Goal: Browse casually

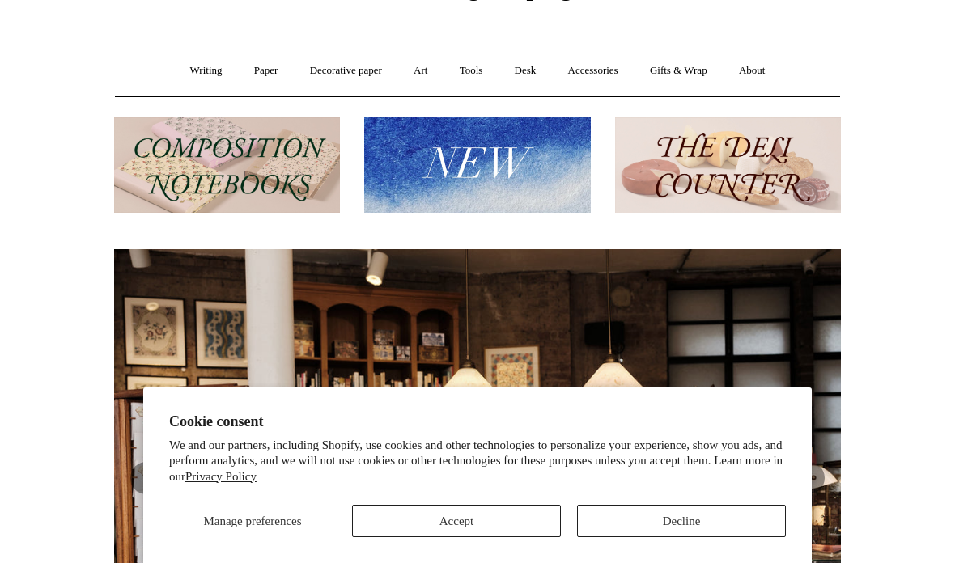
scroll to position [102, 0]
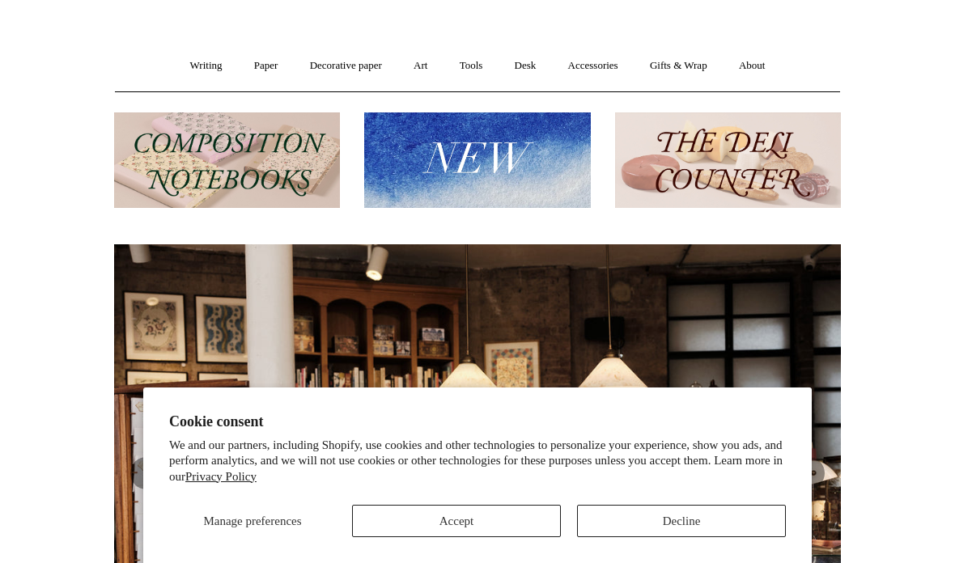
click at [592, 537] on button "Decline" at bounding box center [681, 521] width 209 height 32
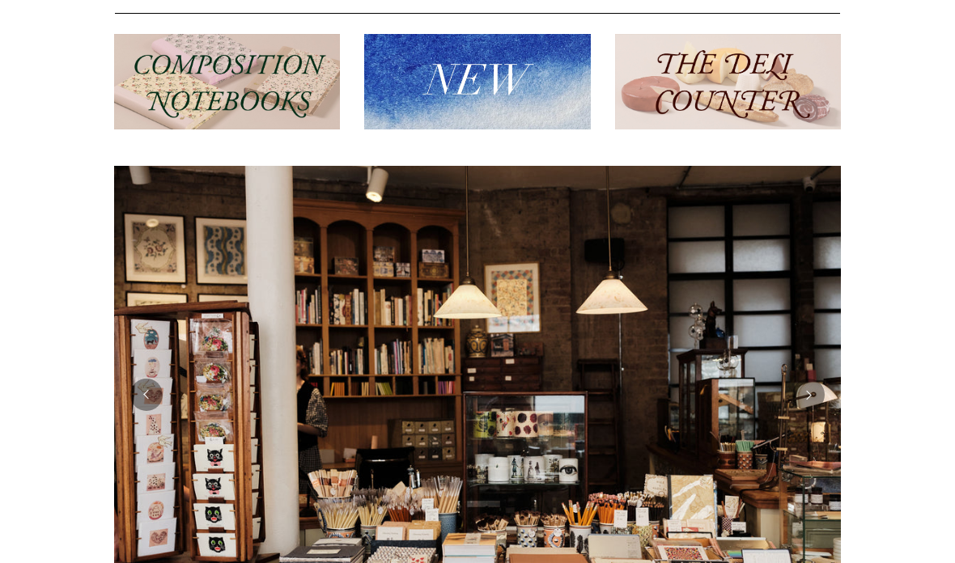
scroll to position [0, 0]
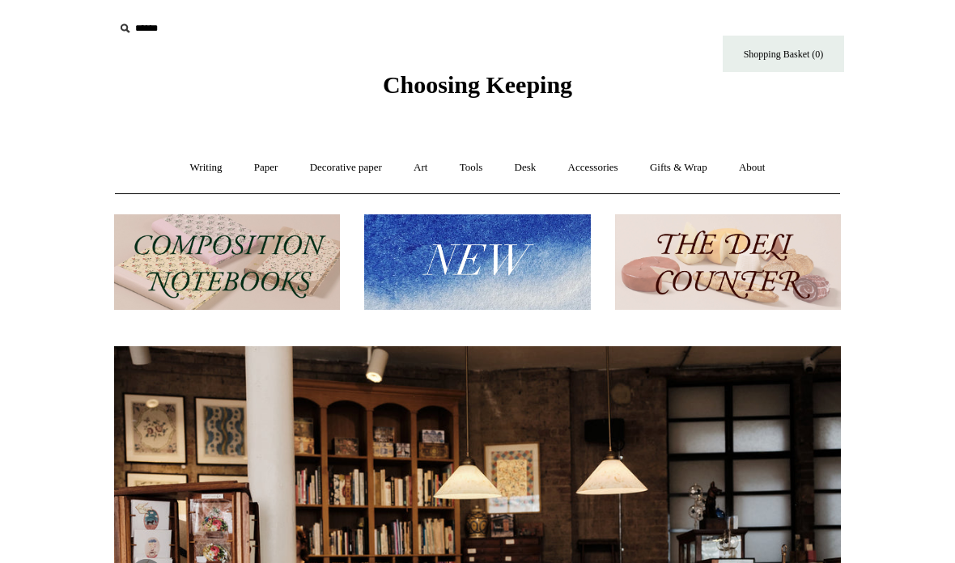
click at [193, 161] on link "Writing +" at bounding box center [207, 167] width 62 height 43
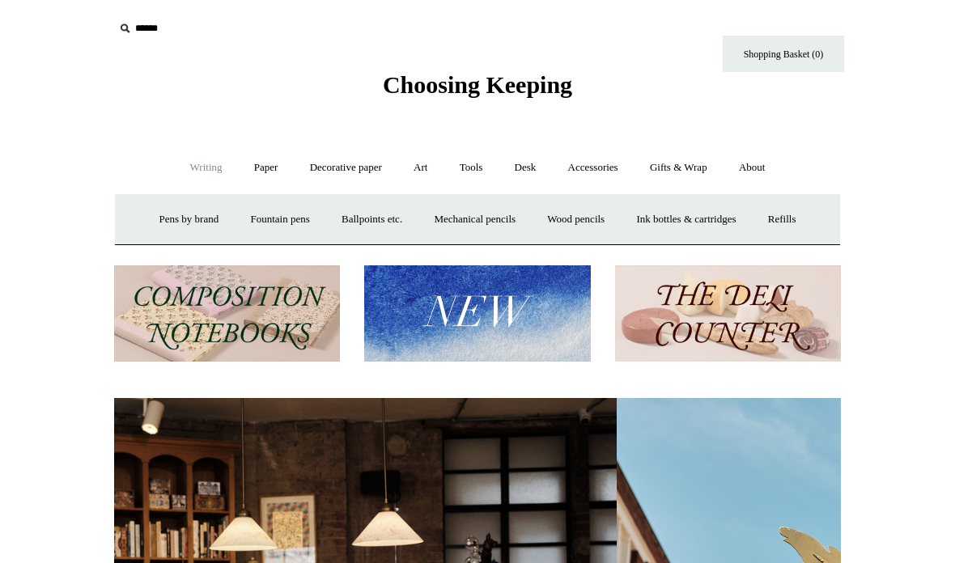
click at [243, 163] on link "Paper +" at bounding box center [266, 167] width 53 height 43
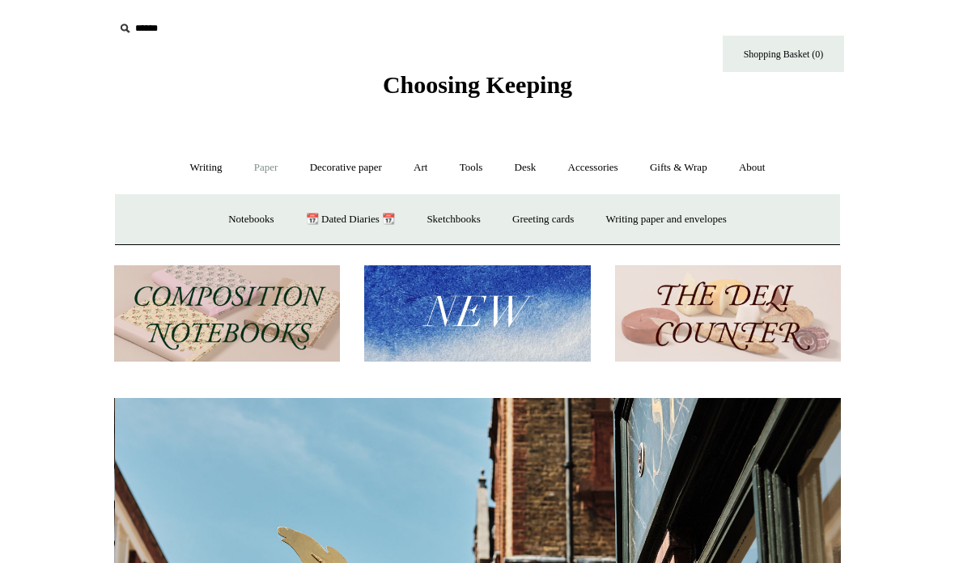
scroll to position [0, 727]
click at [227, 215] on link "Notebooks +" at bounding box center [251, 219] width 74 height 43
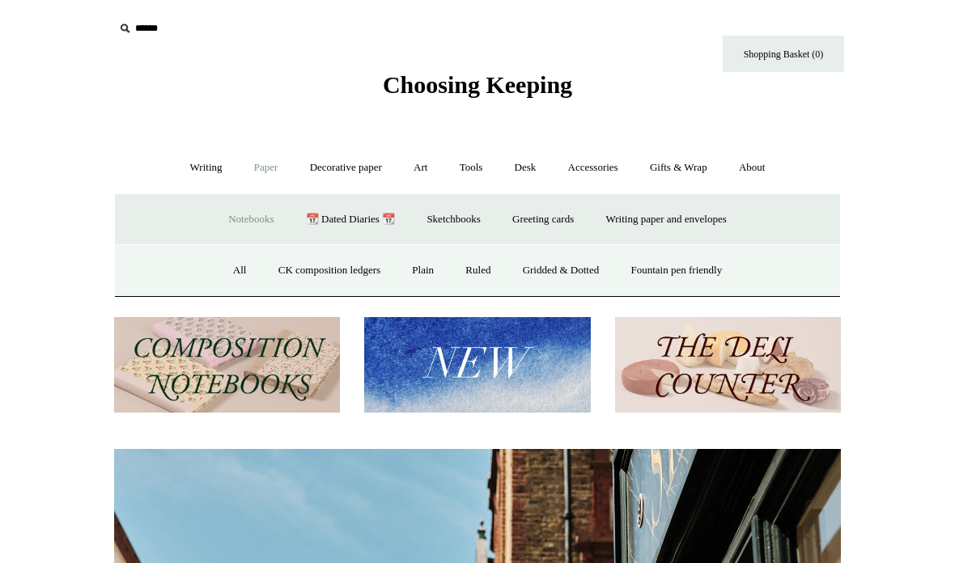
click at [200, 349] on img at bounding box center [227, 365] width 226 height 96
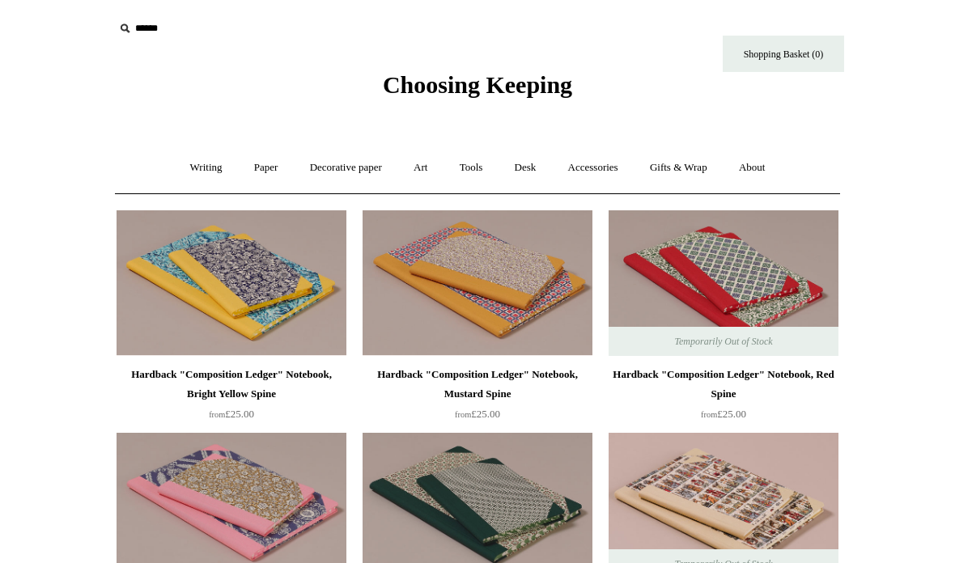
click at [147, 29] on input "text" at bounding box center [213, 29] width 199 height 30
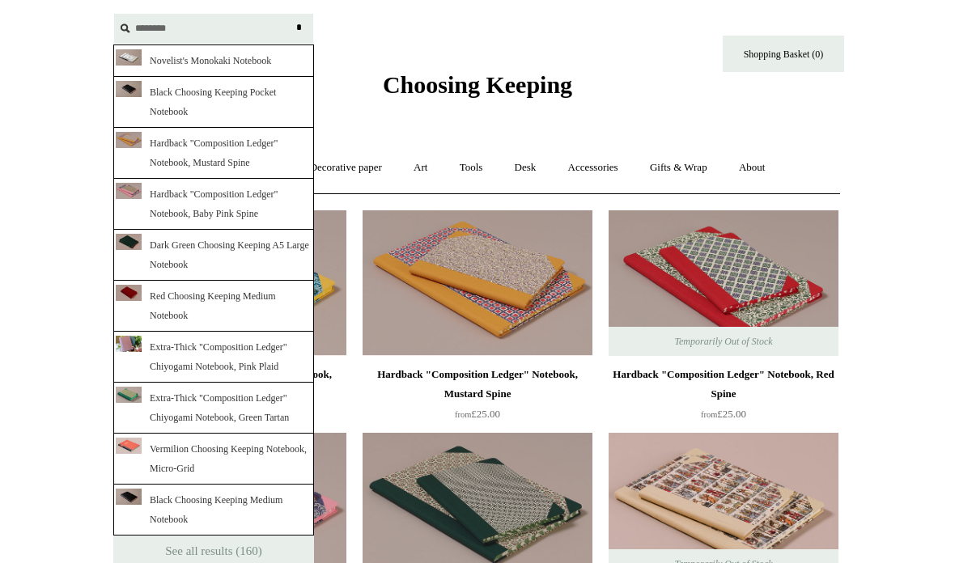
type input "********"
click at [299, 28] on input "*" at bounding box center [299, 28] width 16 height 28
